Goal: Information Seeking & Learning: Learn about a topic

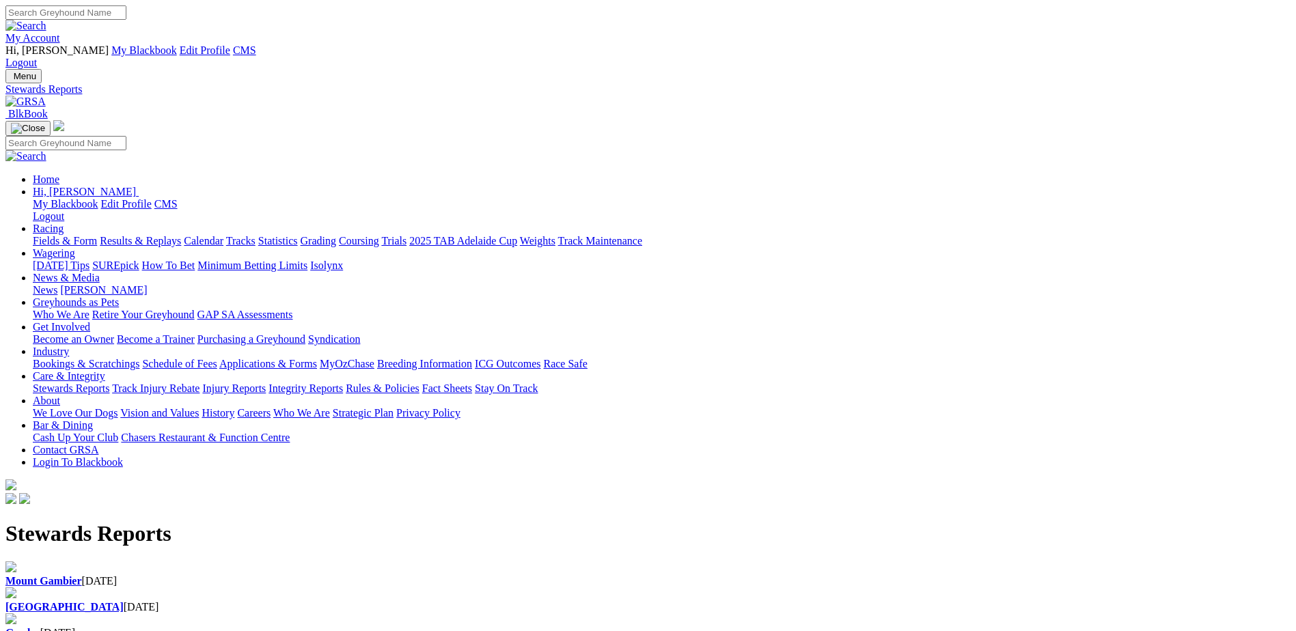
click at [64, 223] on link "Racing" at bounding box center [48, 229] width 31 height 12
click at [181, 235] on link "Results & Replays" at bounding box center [140, 241] width 81 height 12
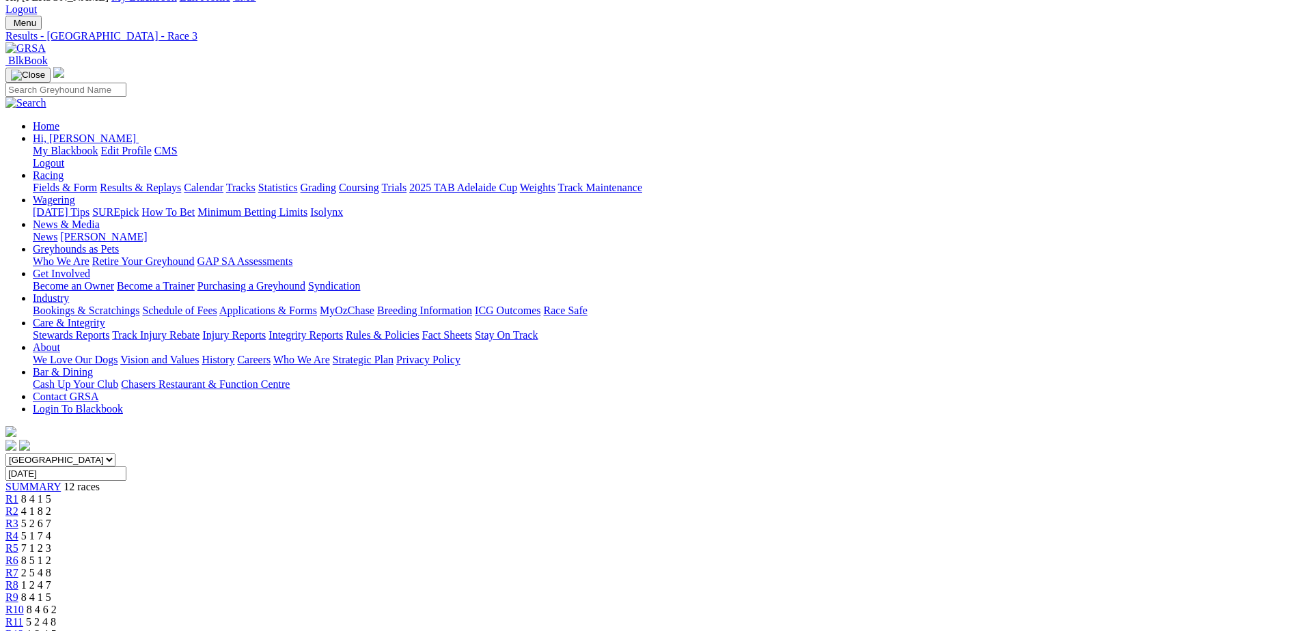
scroll to position [205, 0]
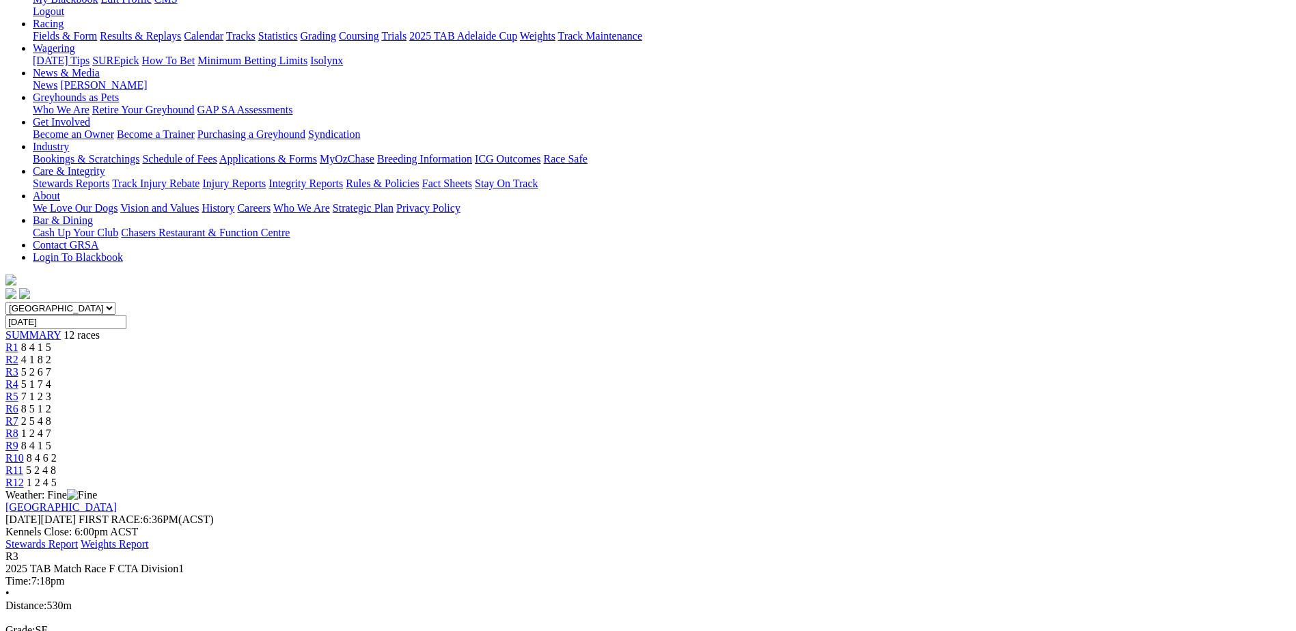
scroll to position [273, 0]
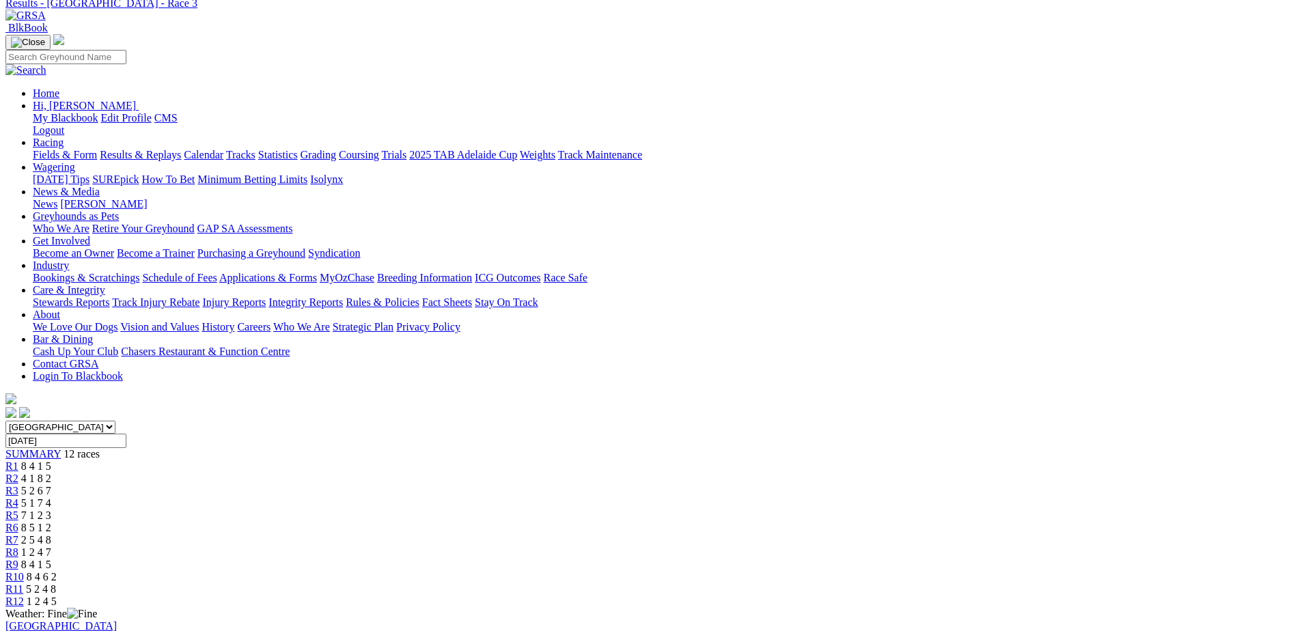
scroll to position [0, 0]
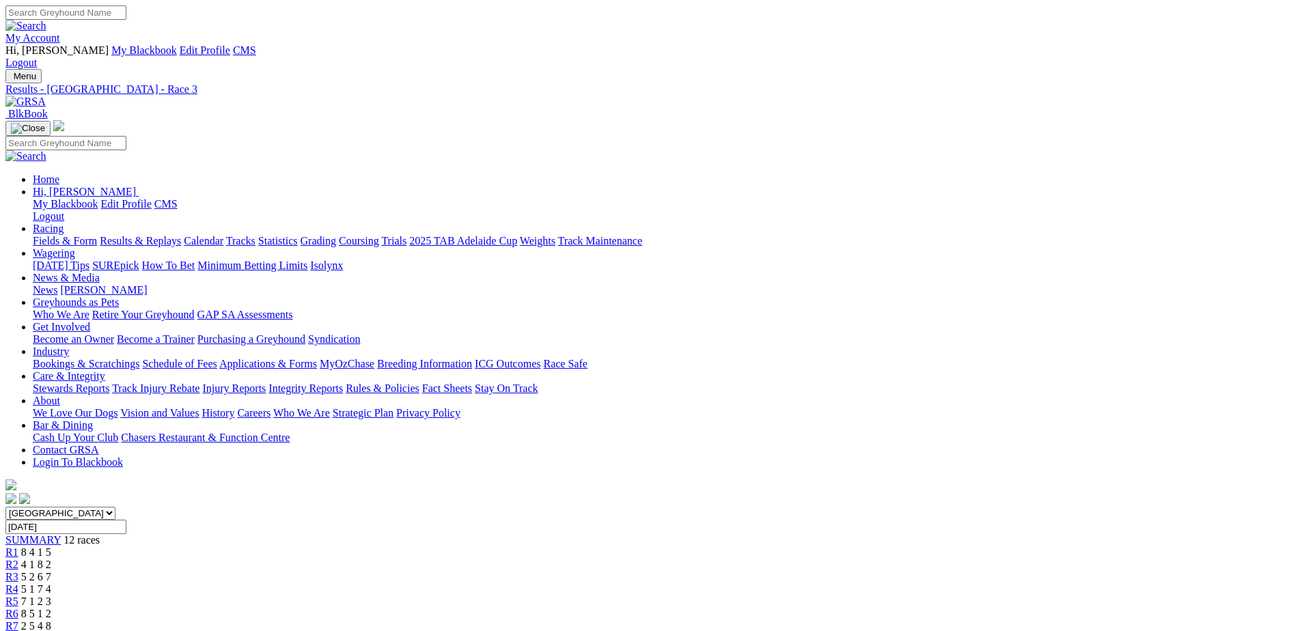
drag, startPoint x: 158, startPoint y: 92, endPoint x: 151, endPoint y: 120, distance: 29.0
click at [97, 235] on link "Fields & Form" at bounding box center [65, 241] width 64 height 12
